Goal: Task Accomplishment & Management: Use online tool/utility

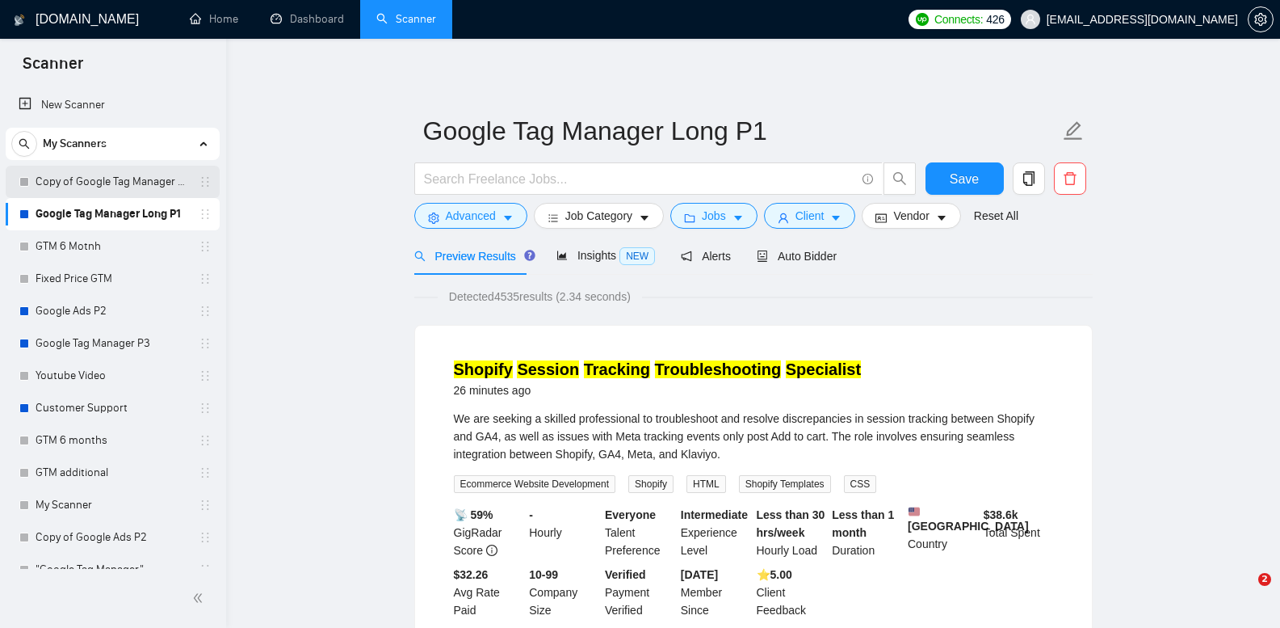
click at [149, 183] on link "Copy of Google Tag Manager Long P1" at bounding box center [112, 182] width 153 height 32
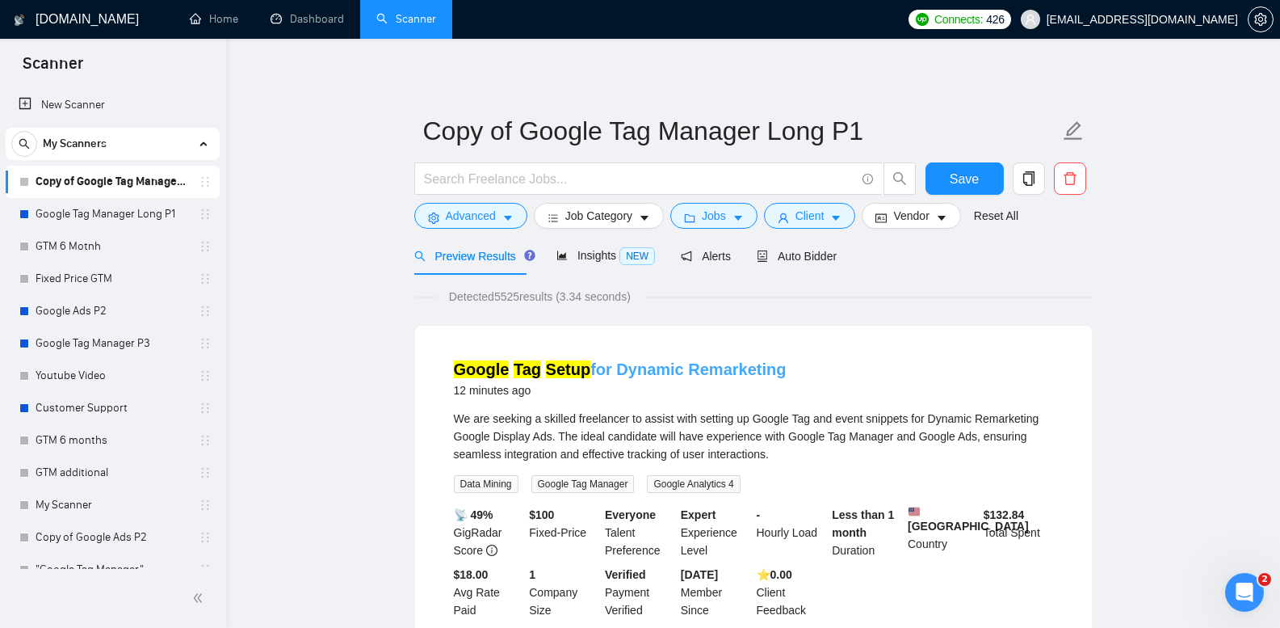
click at [663, 372] on link "Google Tag Setup for Dynamic Remarketing" at bounding box center [620, 369] width 333 height 18
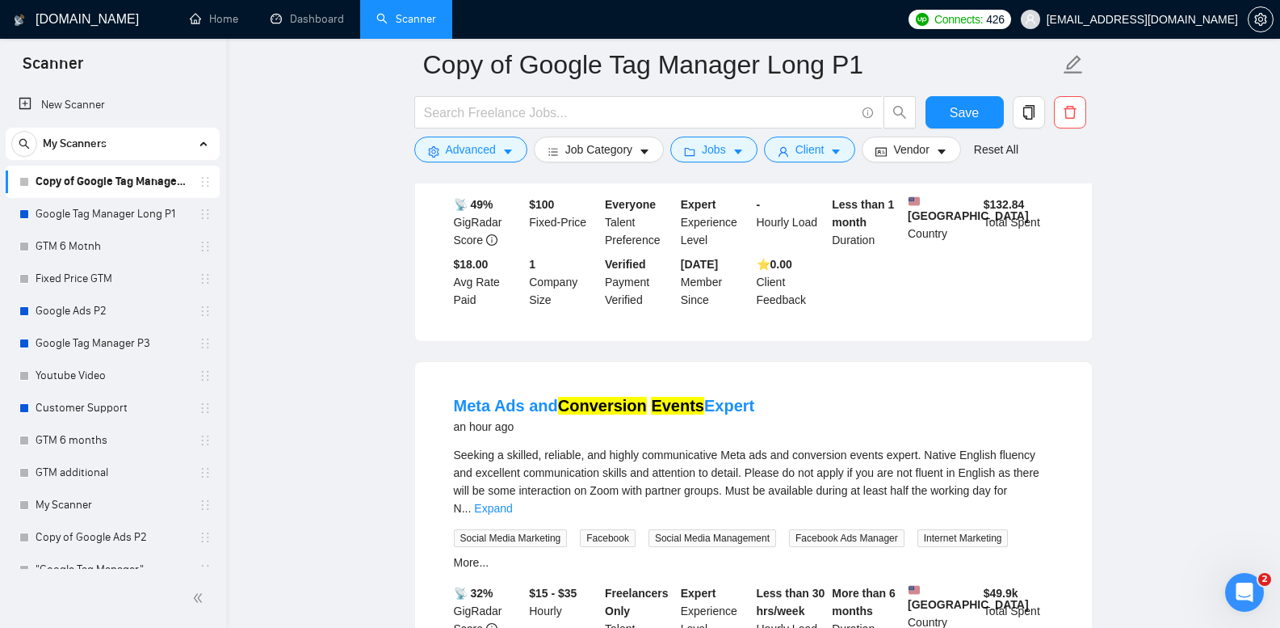
scroll to position [161, 0]
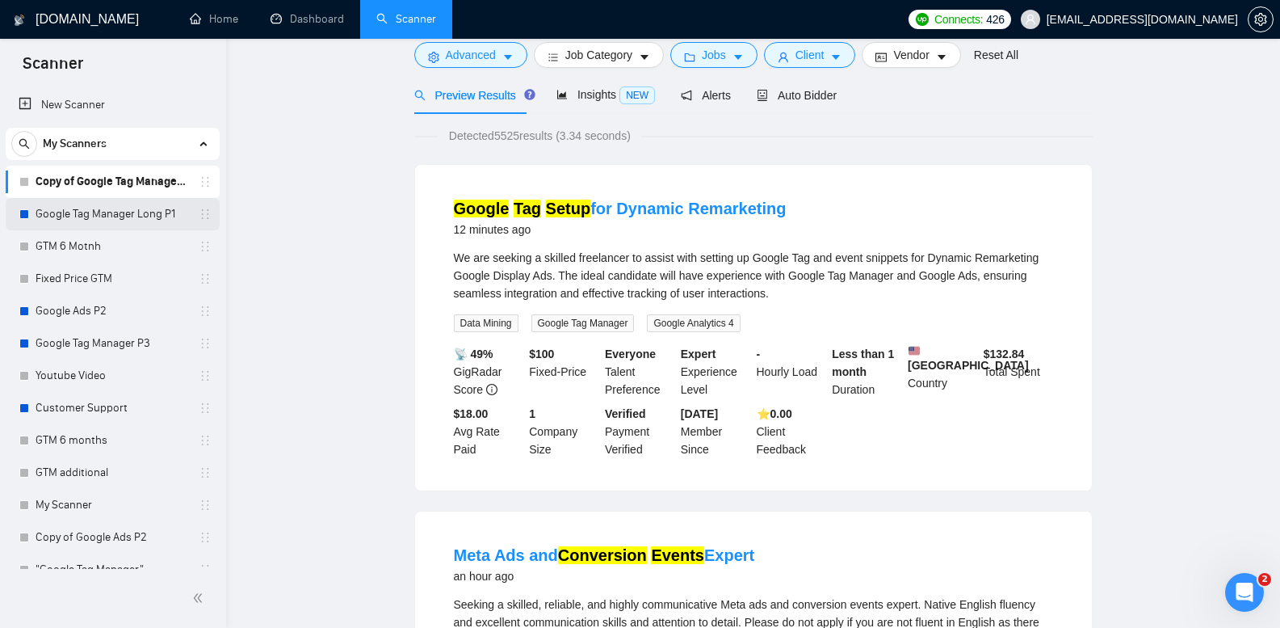
click at [124, 211] on link "Google Tag Manager Long P1" at bounding box center [112, 214] width 153 height 32
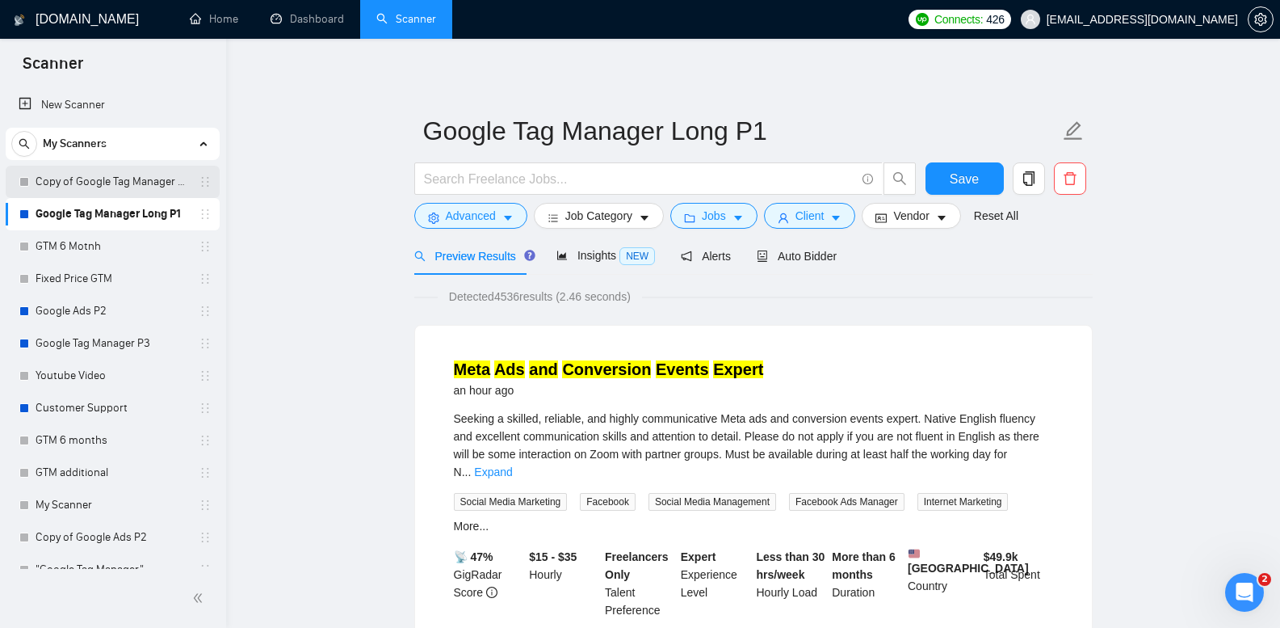
click at [139, 181] on link "Copy of Google Tag Manager Long P1" at bounding box center [112, 182] width 153 height 32
